Goal: Check status

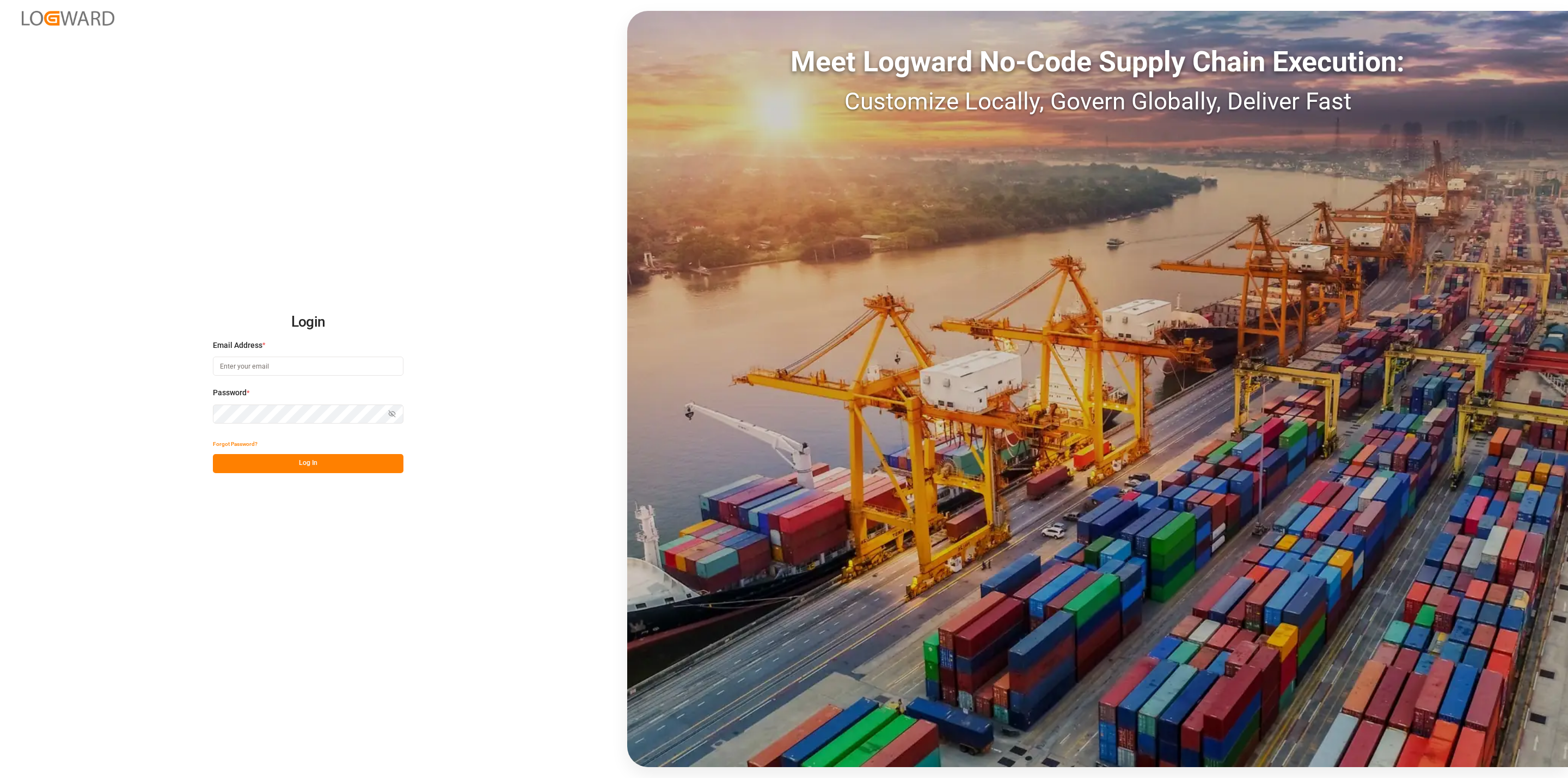
type input "[EMAIL_ADDRESS][DOMAIN_NAME]"
click at [376, 464] on button "Log In" at bounding box center [308, 463] width 191 height 19
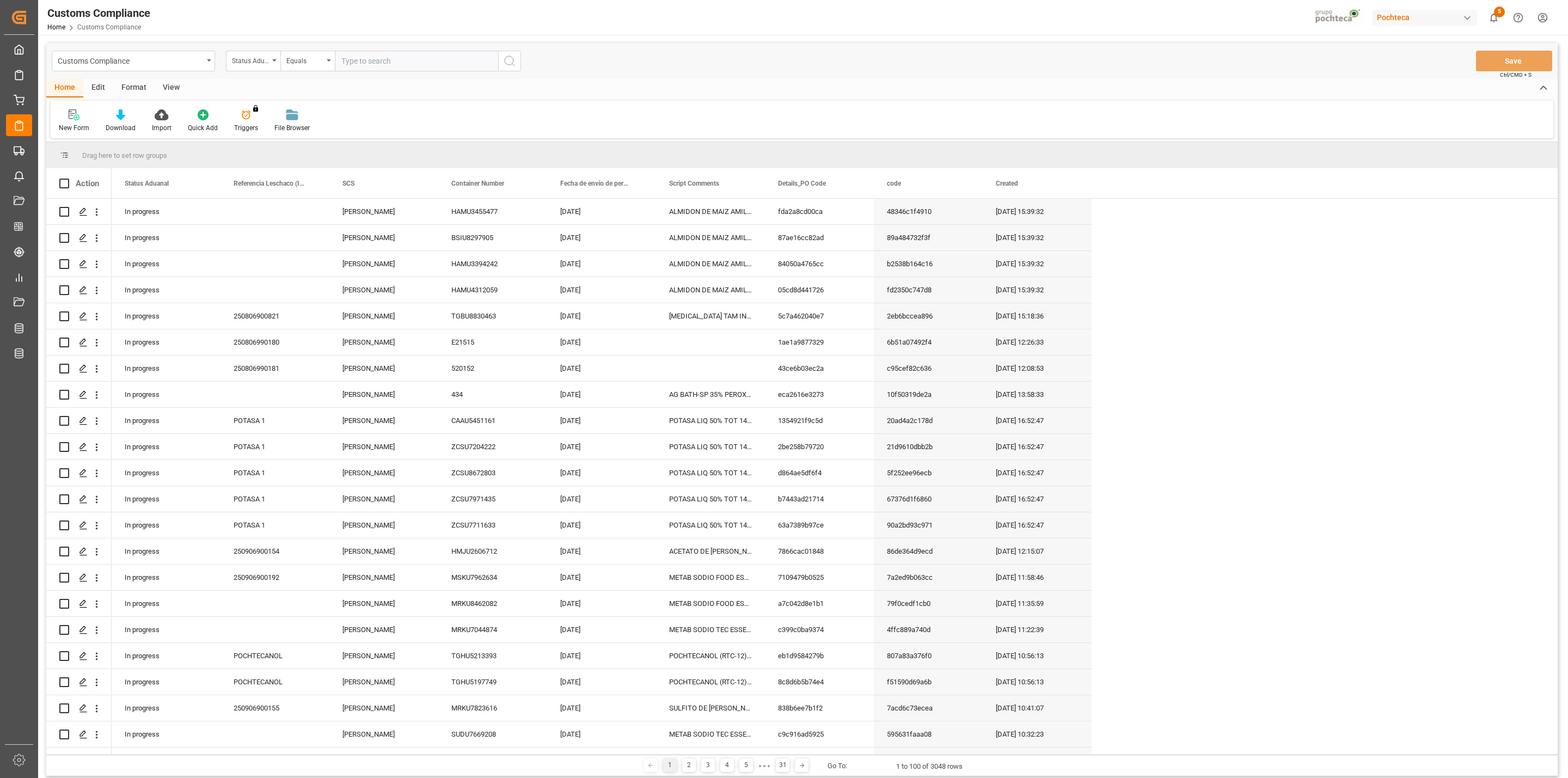
click at [1295, 48] on div "Customs Compliance Status Aduanal Equals Save Ctrl/CMD + S" at bounding box center [802, 61] width 1511 height 36
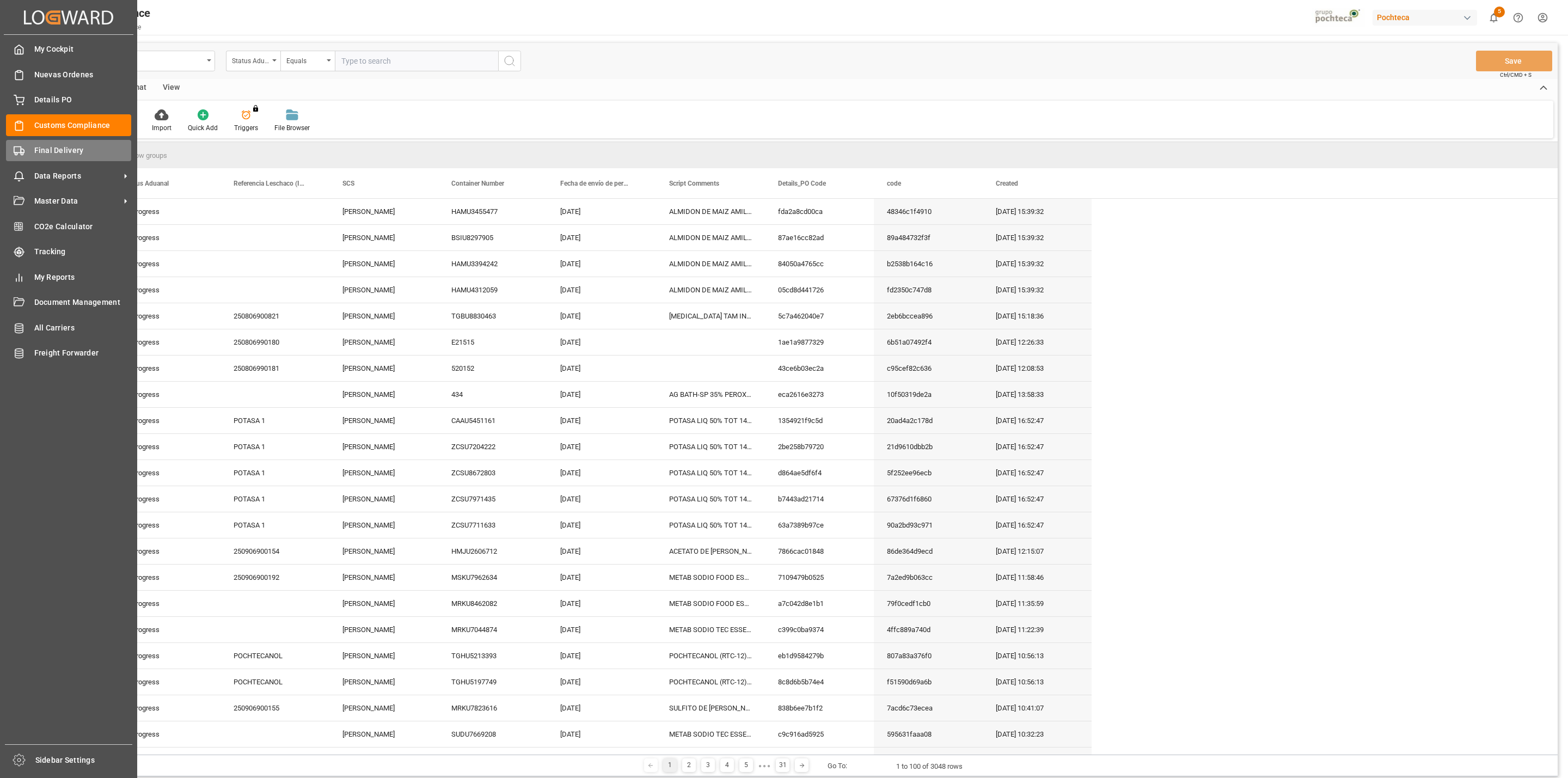
click at [57, 145] on span "Final Delivery" at bounding box center [83, 150] width 98 height 11
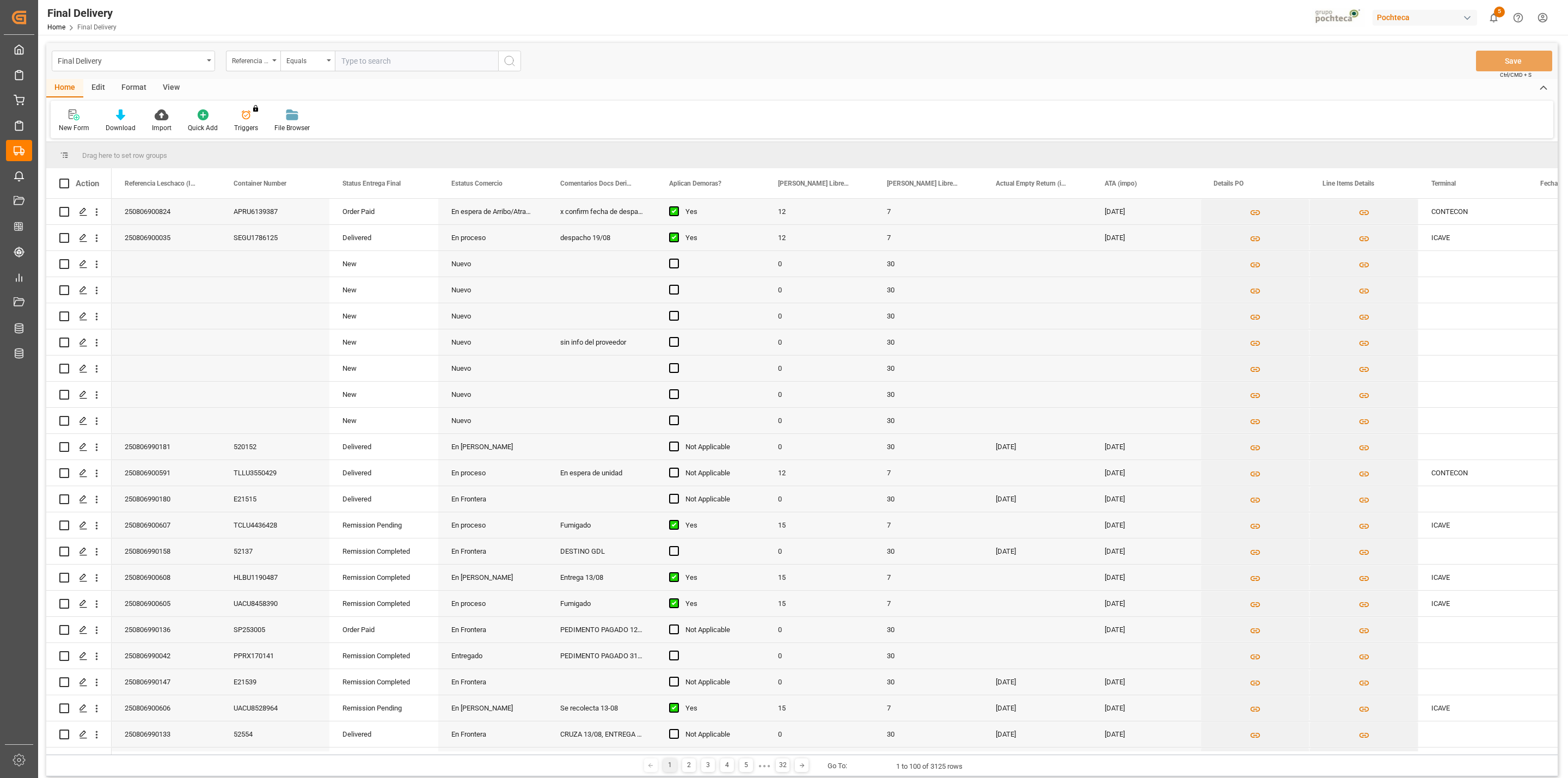
click at [178, 92] on div "View" at bounding box center [171, 88] width 33 height 18
click at [73, 119] on div at bounding box center [69, 115] width 22 height 11
click at [108, 294] on div "CAPTURA TR Y RETRASO + FECHA DE ENTREGA" at bounding box center [111, 295] width 95 height 11
